Goal: Obtain resource: Obtain resource

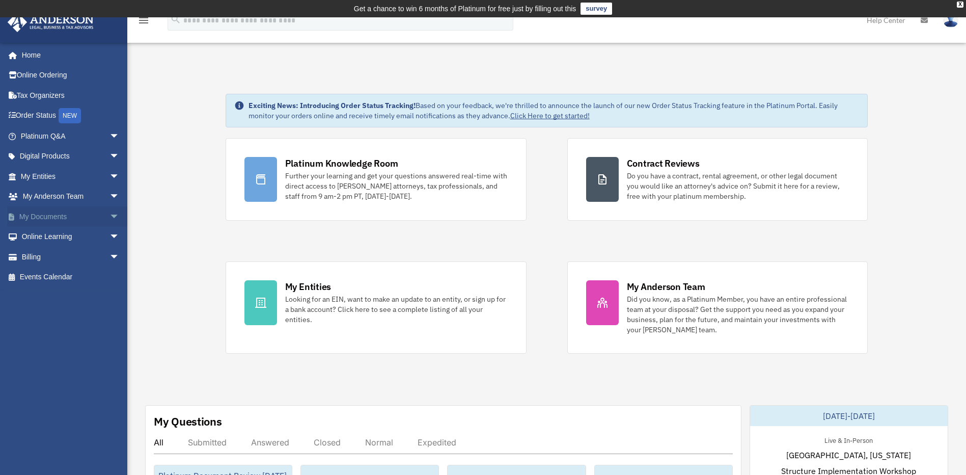
click at [68, 219] on link "My Documents arrow_drop_down" at bounding box center [71, 216] width 128 height 20
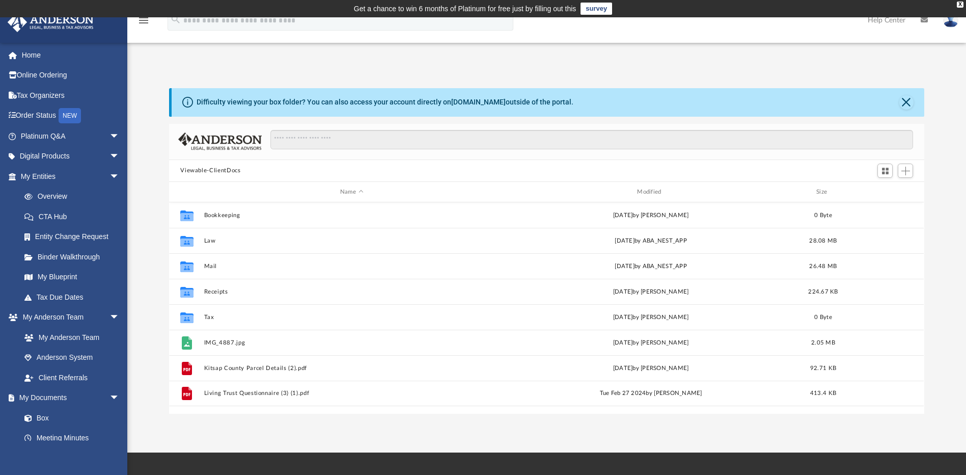
scroll to position [224, 748]
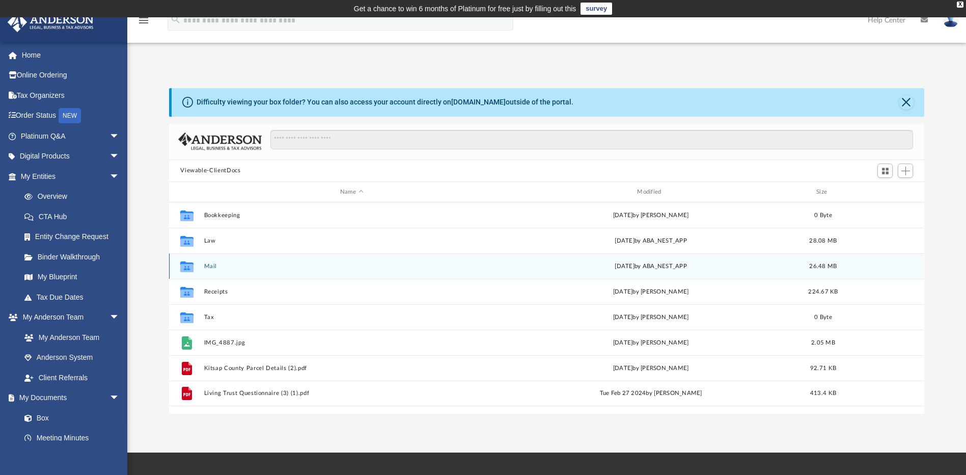
click at [214, 268] on button "Mail" at bounding box center [351, 266] width 295 height 7
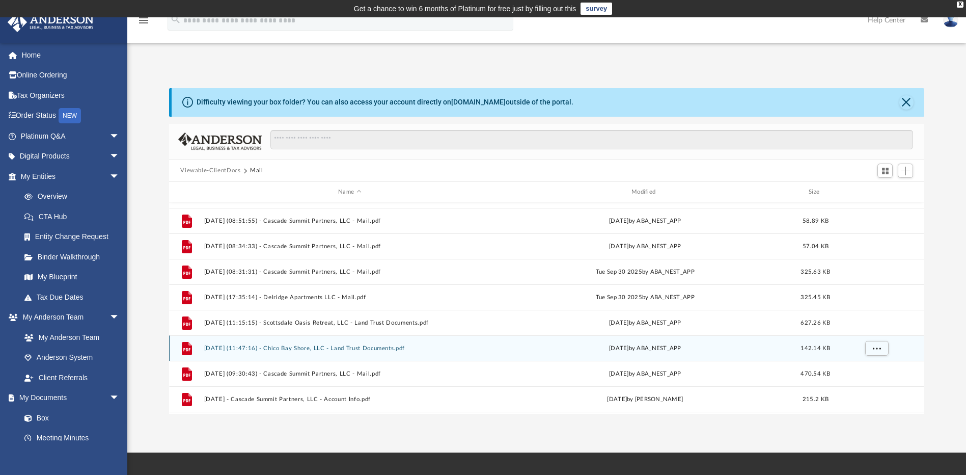
scroll to position [706, 0]
click at [297, 350] on button "[DATE] (09:30:43) - Cascade Summit Partners, LLC - Mail.pdf" at bounding box center [349, 349] width 291 height 7
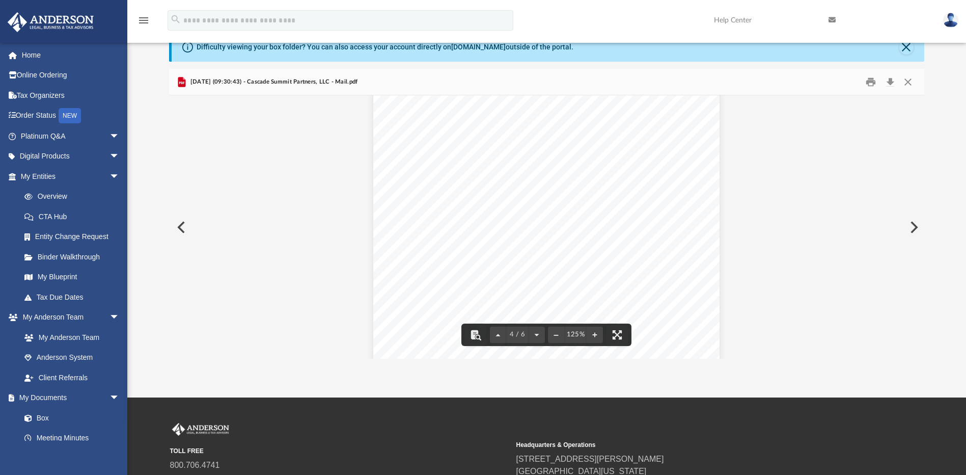
scroll to position [0, 0]
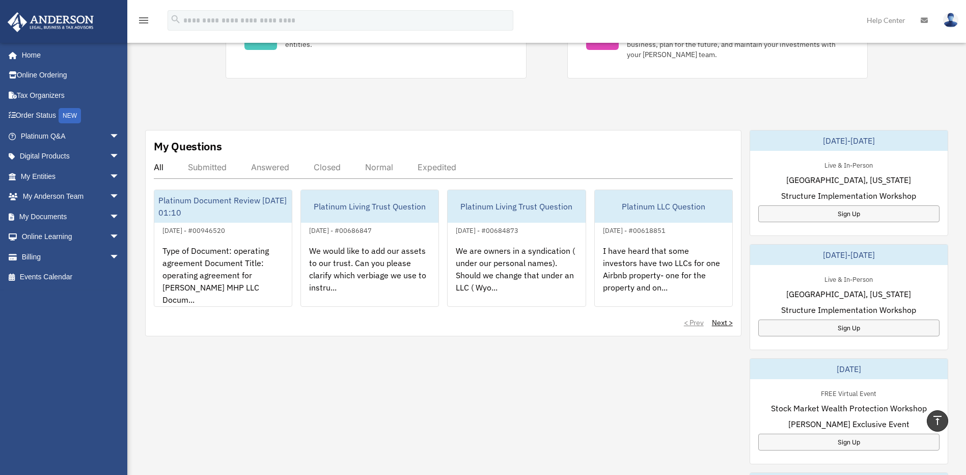
scroll to position [170, 0]
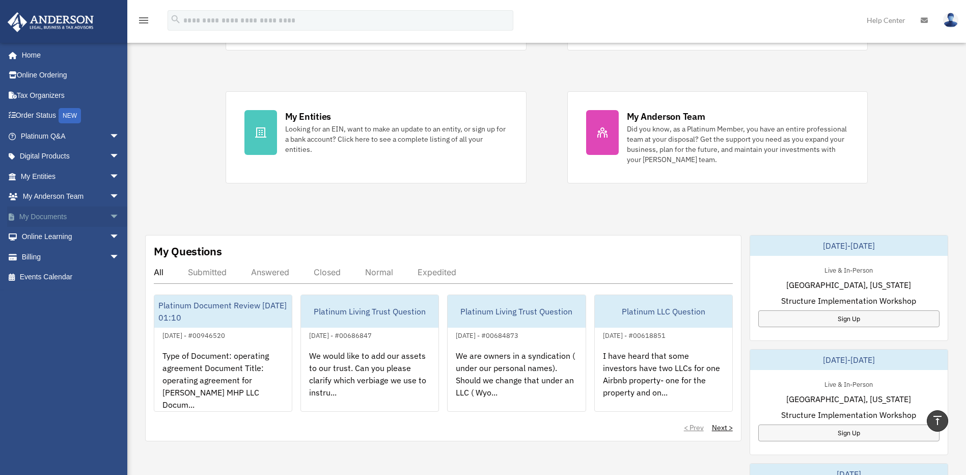
click at [59, 218] on link "My Documents arrow_drop_down" at bounding box center [71, 216] width 128 height 20
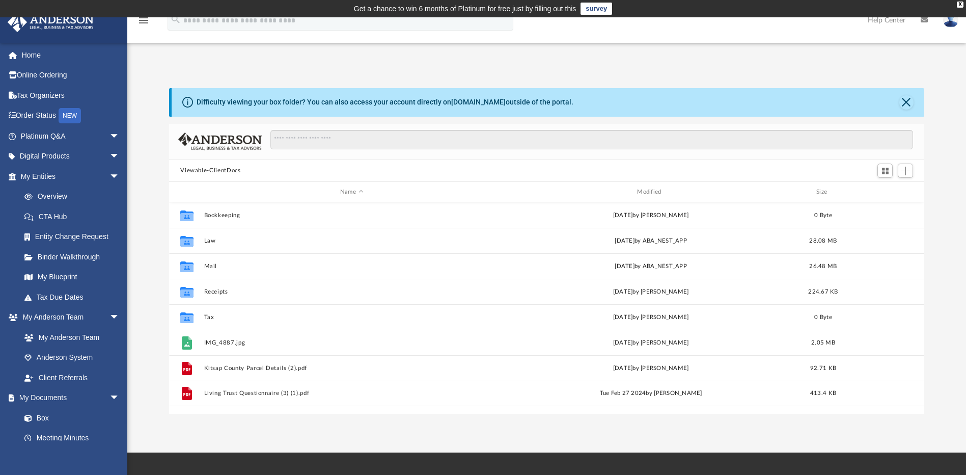
scroll to position [224, 748]
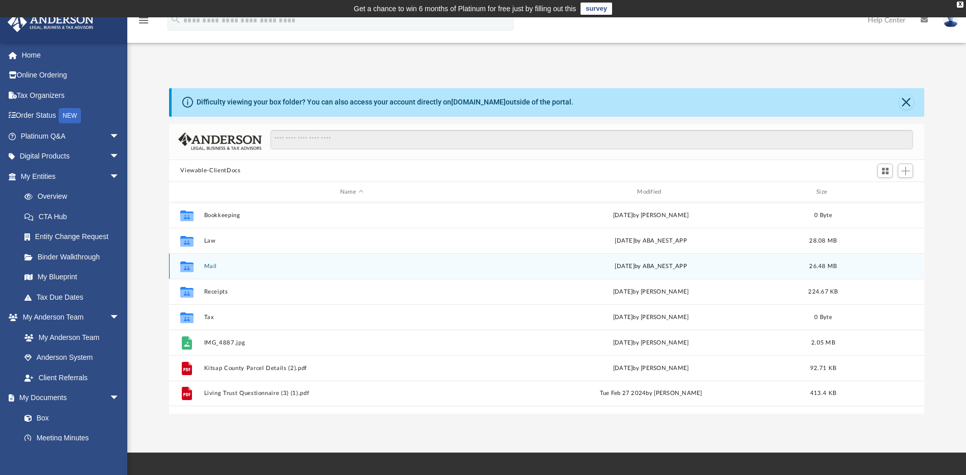
click at [212, 263] on button "Mail" at bounding box center [351, 266] width 295 height 7
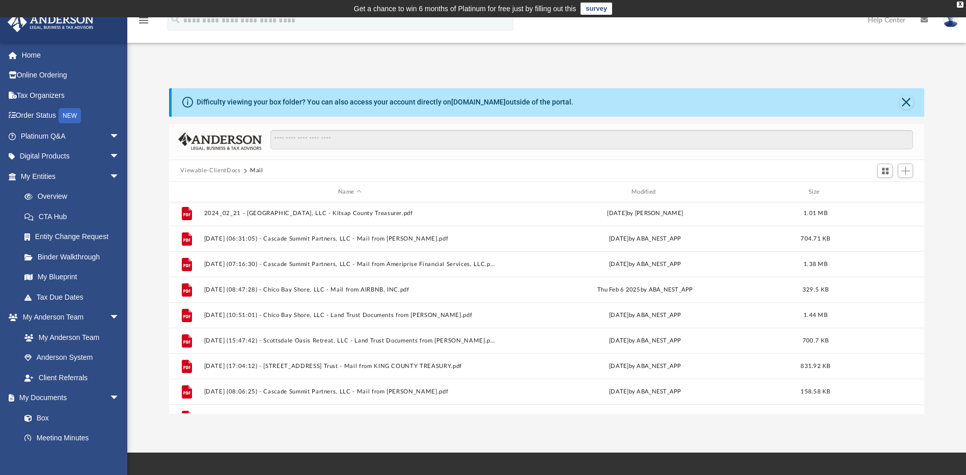
scroll to position [298, 0]
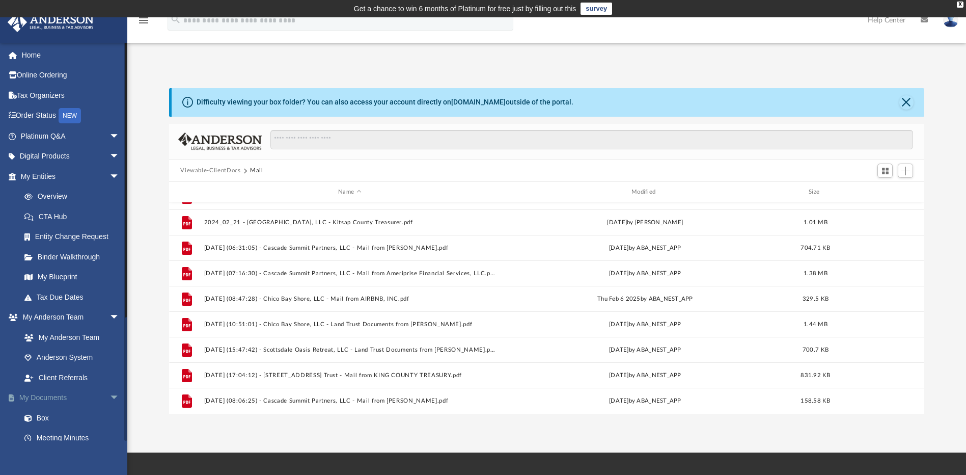
click at [48, 405] on link "My Documents arrow_drop_down" at bounding box center [71, 398] width 128 height 20
click at [50, 394] on link "My Documents arrow_drop_down" at bounding box center [71, 398] width 128 height 20
click at [109, 395] on span "arrow_drop_down" at bounding box center [119, 398] width 20 height 21
click at [54, 398] on link "My Documents arrow_drop_up" at bounding box center [71, 398] width 128 height 20
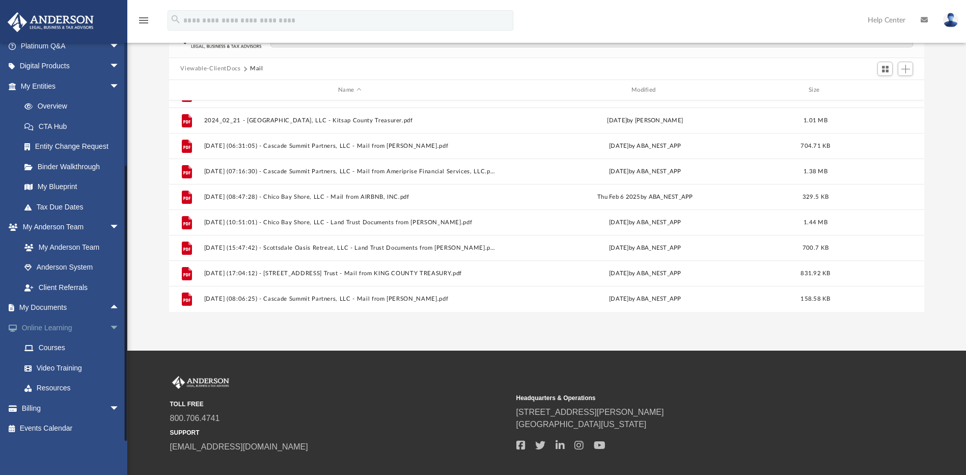
scroll to position [153, 0]
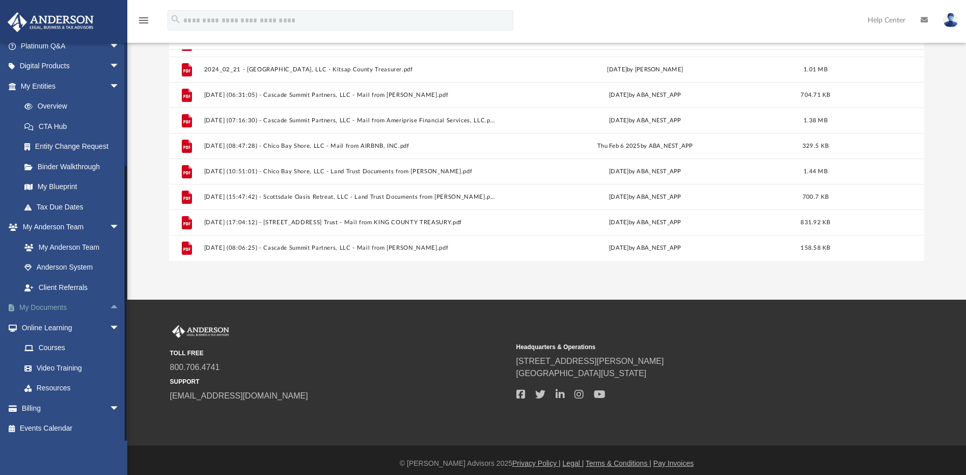
click at [109, 305] on span "arrow_drop_up" at bounding box center [119, 307] width 20 height 21
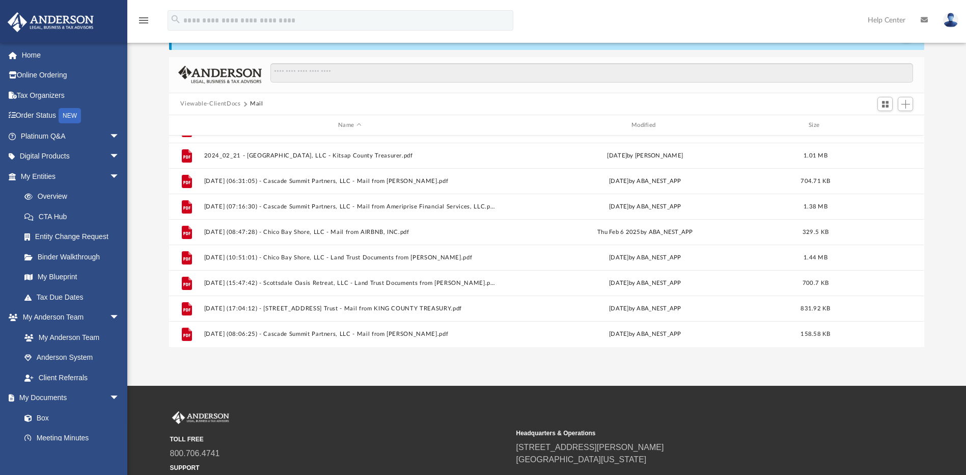
scroll to position [0, 0]
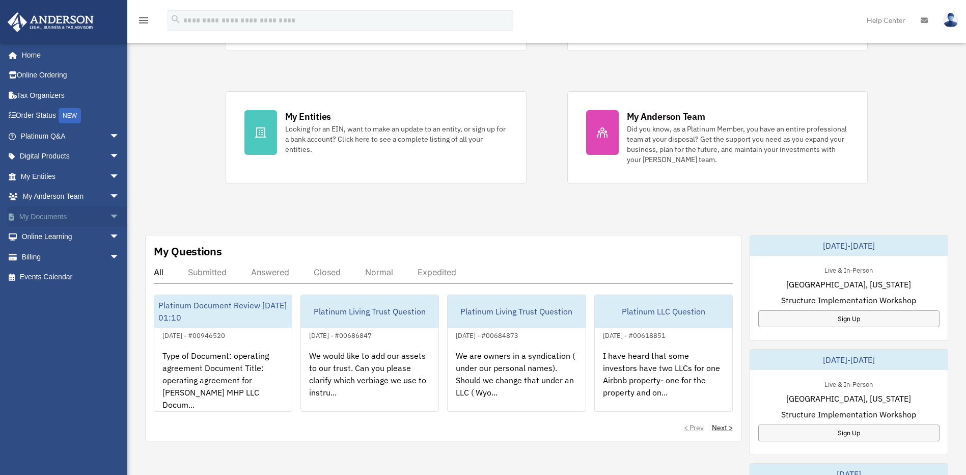
scroll to position [170, 0]
click at [109, 219] on span "arrow_drop_down" at bounding box center [119, 216] width 20 height 21
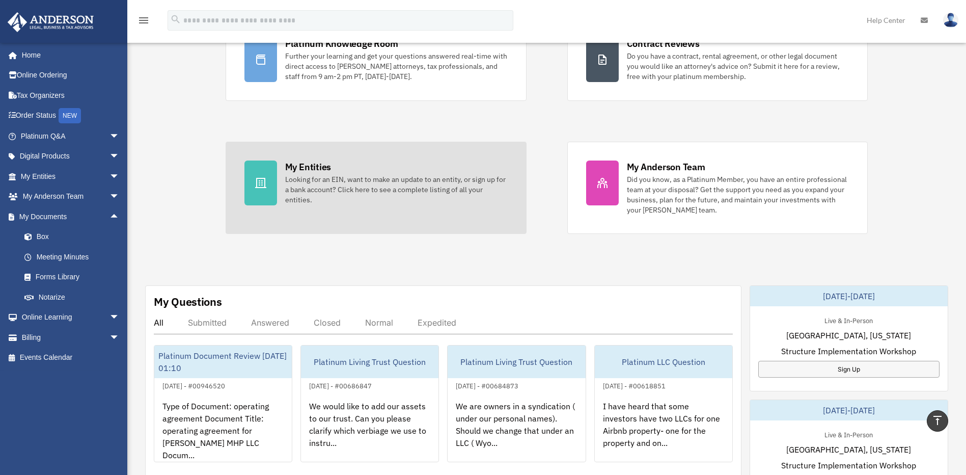
scroll to position [0, 0]
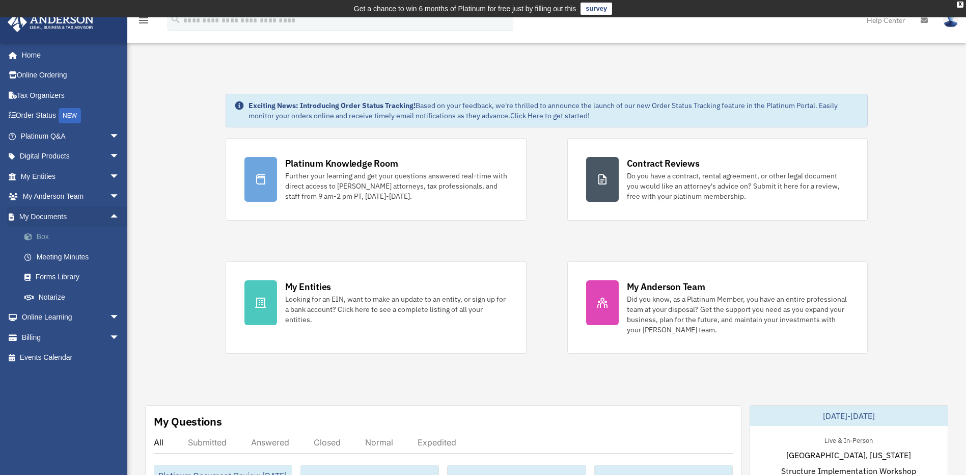
click at [41, 238] on link "Box" at bounding box center [74, 237] width 121 height 20
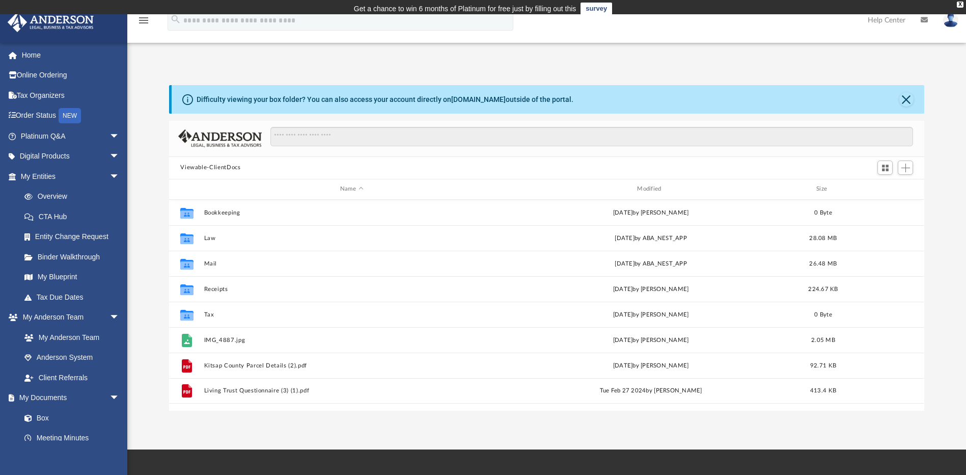
scroll to position [224, 748]
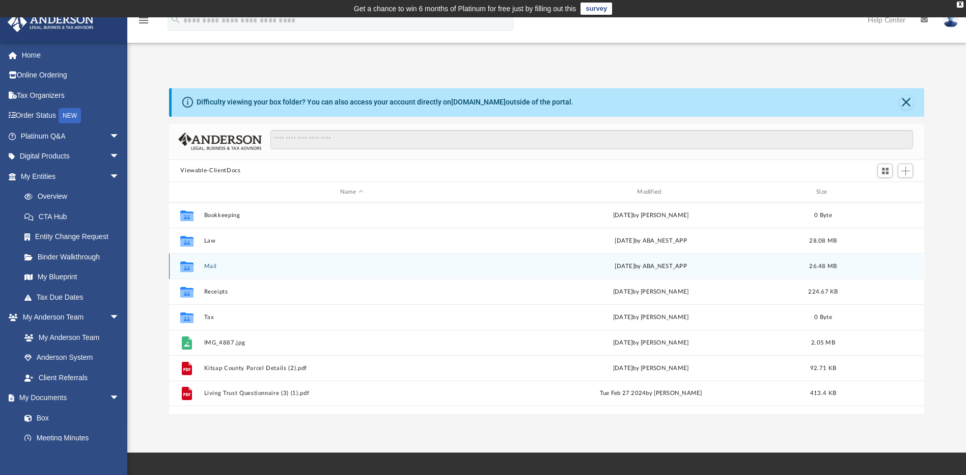
click at [208, 265] on button "Mail" at bounding box center [351, 266] width 295 height 7
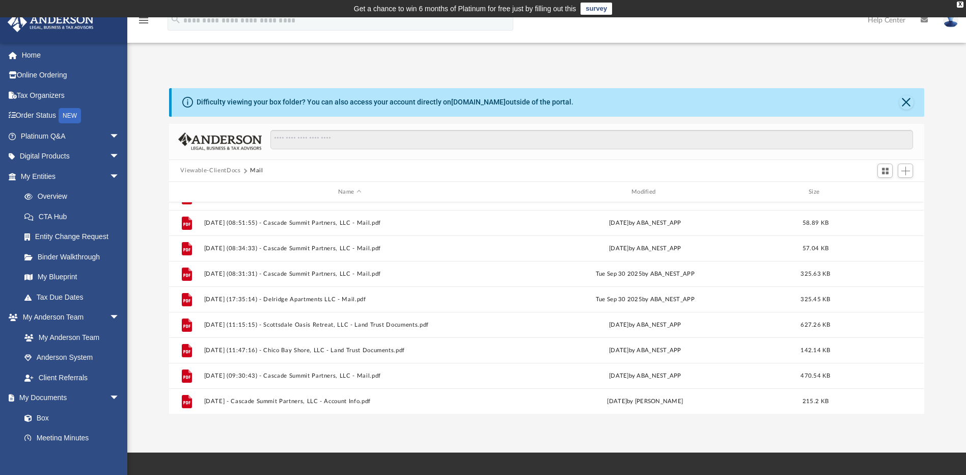
scroll to position [706, 0]
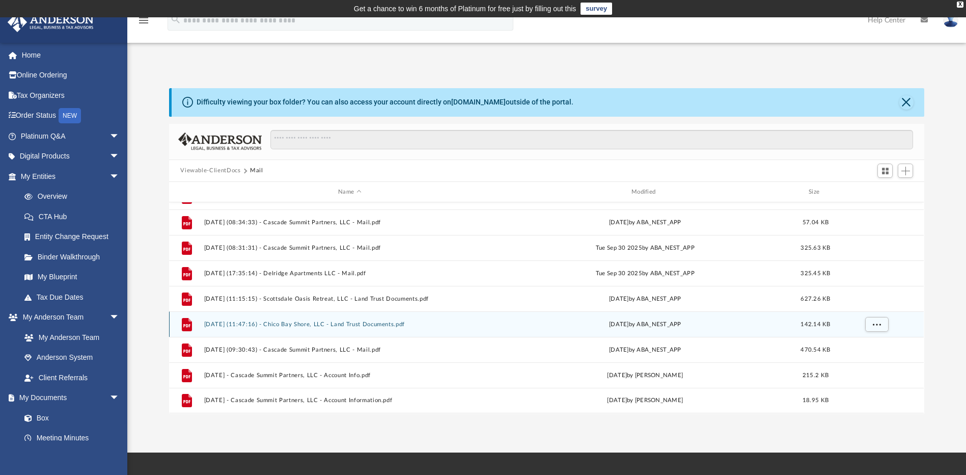
click at [375, 323] on button "[DATE] (11:47:16) - Chico Bay Shore, LLC - Land Trust Documents.pdf" at bounding box center [349, 324] width 291 height 7
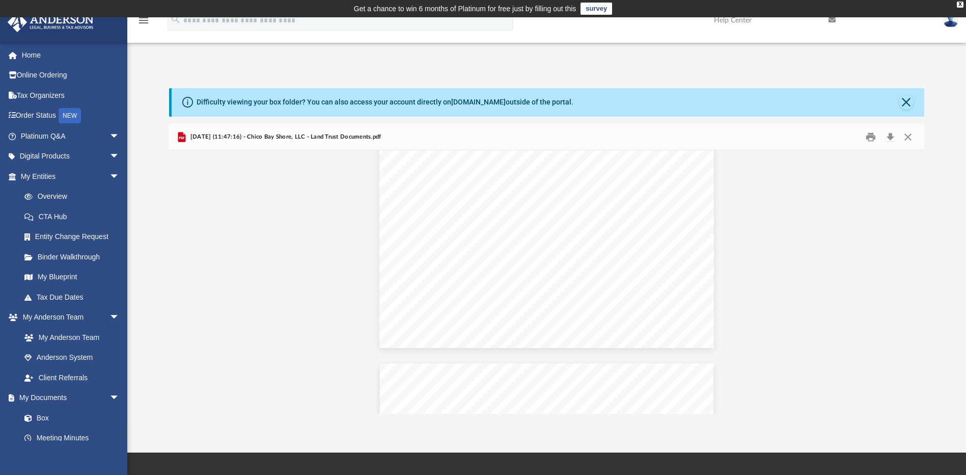
scroll to position [0, 0]
